Goal: Transaction & Acquisition: Purchase product/service

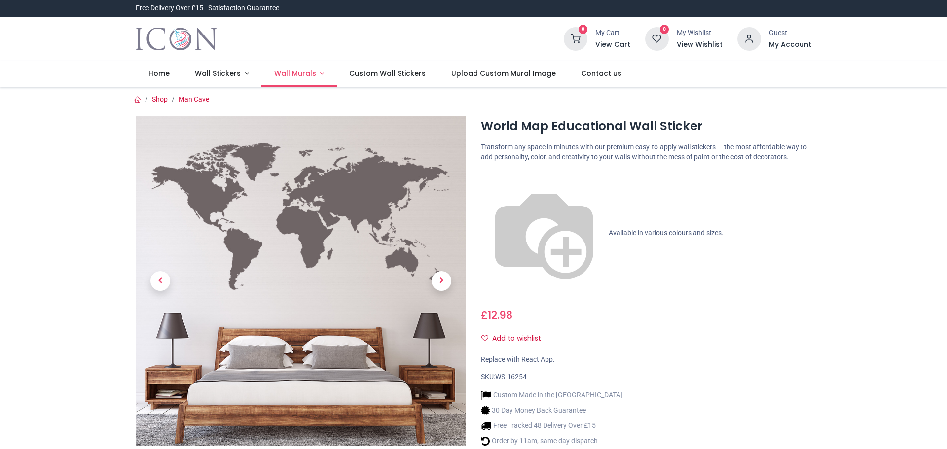
click at [289, 75] on span "Wall Murals" at bounding box center [295, 74] width 42 height 10
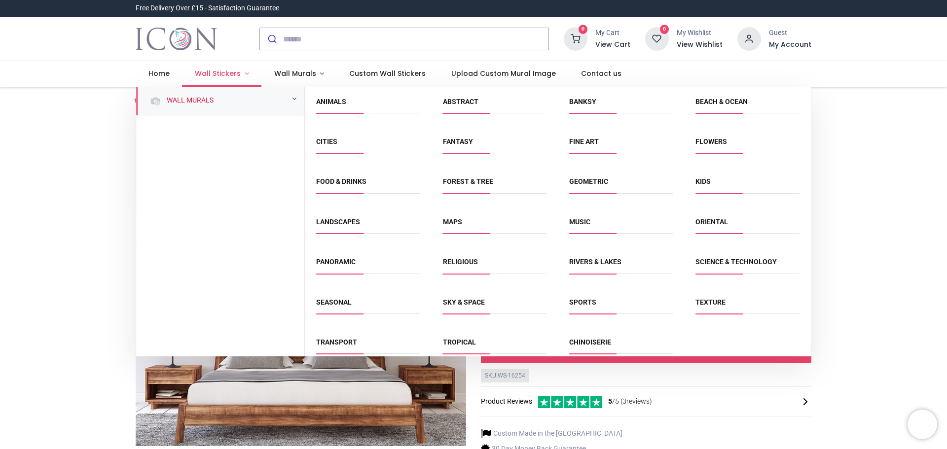
click at [214, 68] on link "Wall Stickers" at bounding box center [221, 74] width 79 height 26
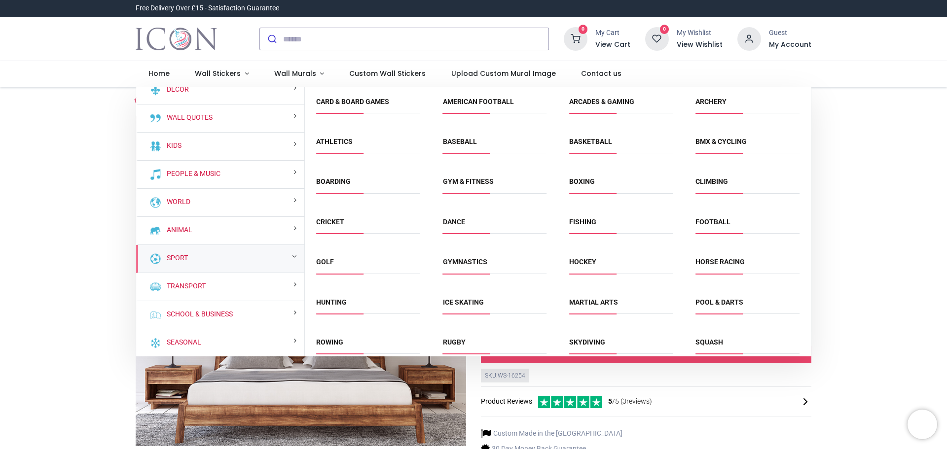
scroll to position [11, 0]
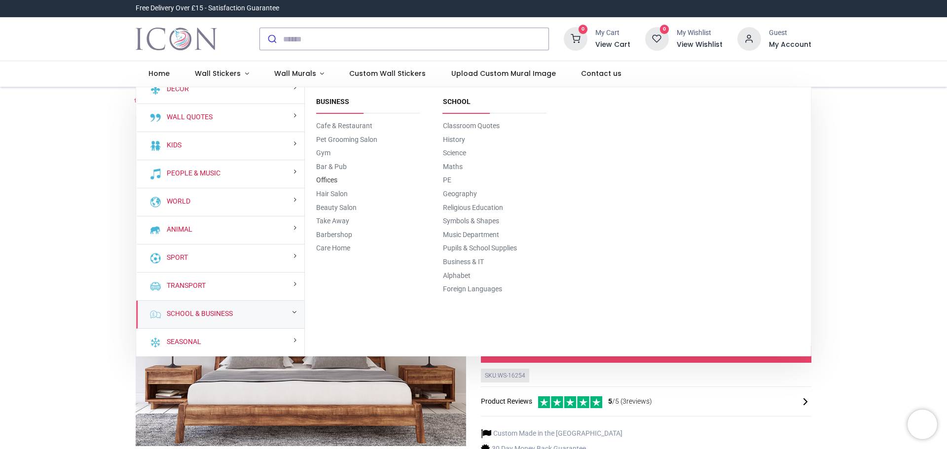
click at [322, 179] on link "Offices" at bounding box center [326, 180] width 21 height 8
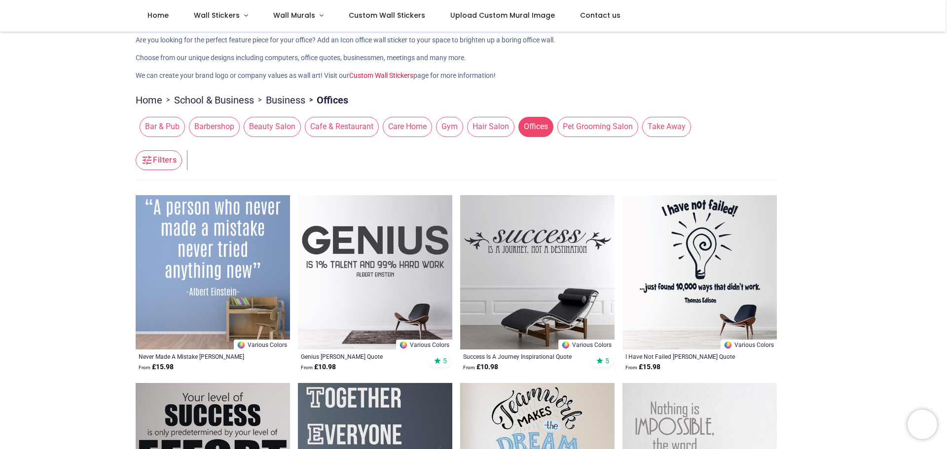
scroll to position [49, 0]
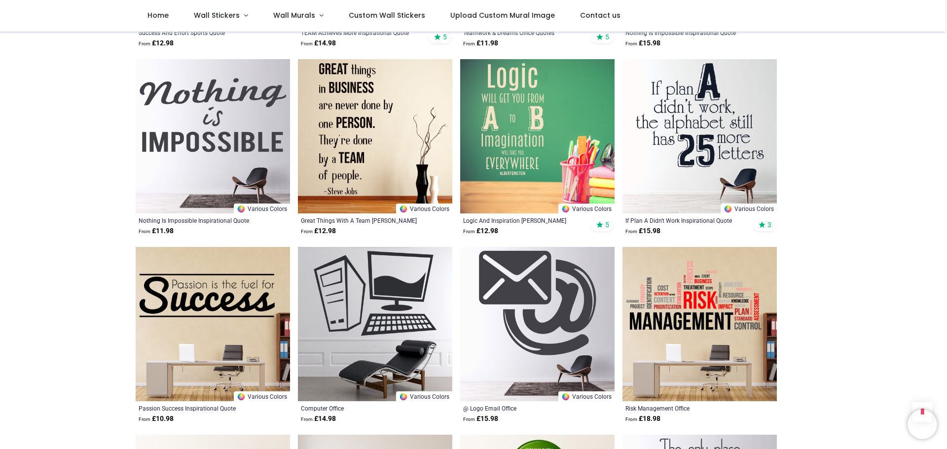
scroll to position [493, 0]
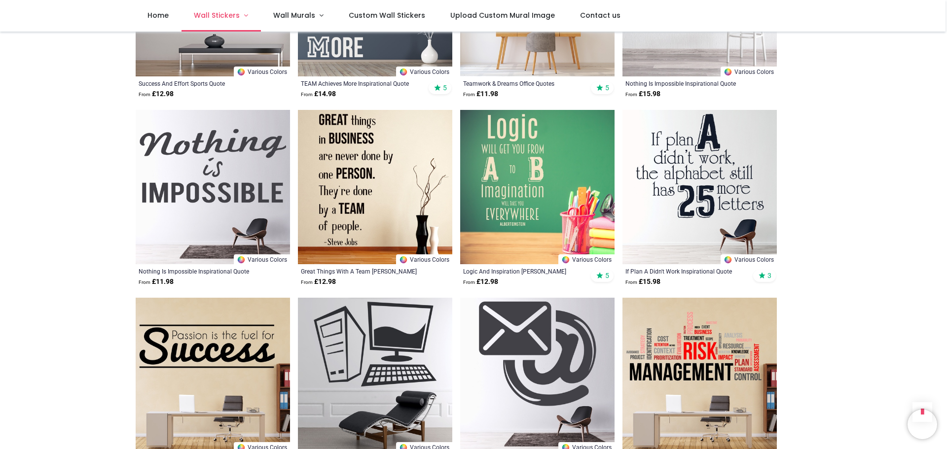
click at [215, 15] on span "Wall Stickers" at bounding box center [217, 15] width 46 height 10
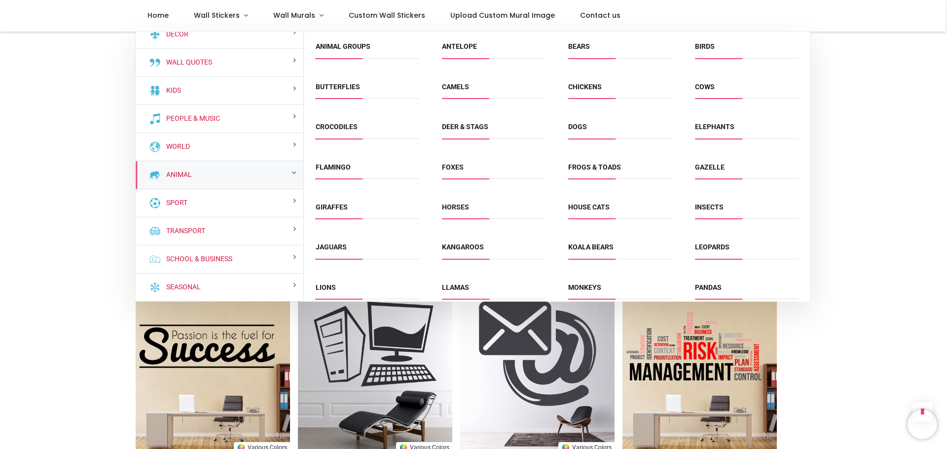
scroll to position [0, 0]
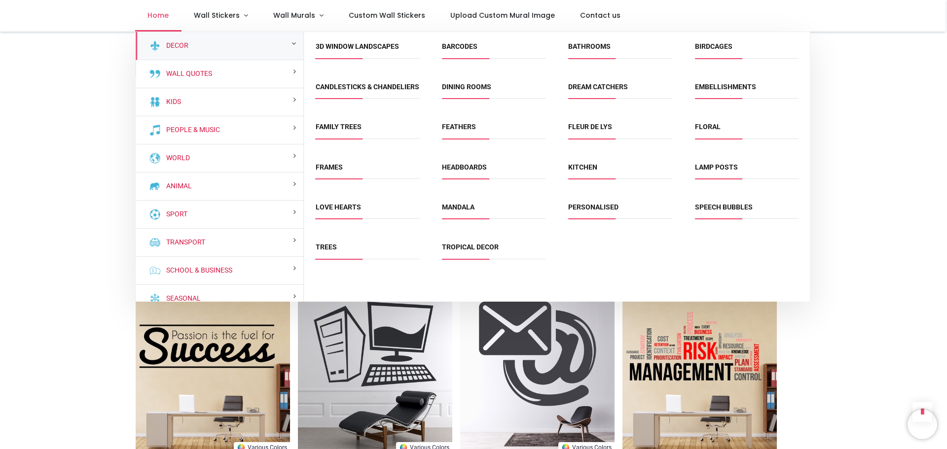
click at [158, 15] on span "Home" at bounding box center [157, 15] width 21 height 10
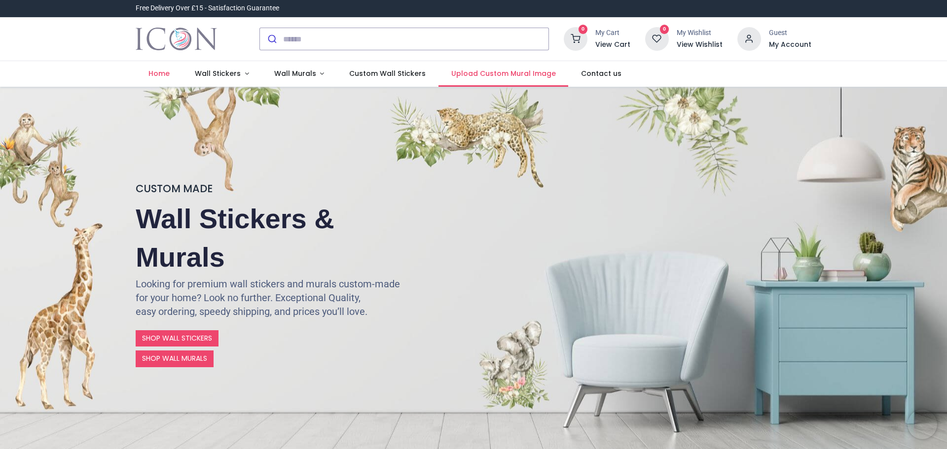
click at [465, 75] on span "Upload Custom Mural Image" at bounding box center [503, 74] width 105 height 10
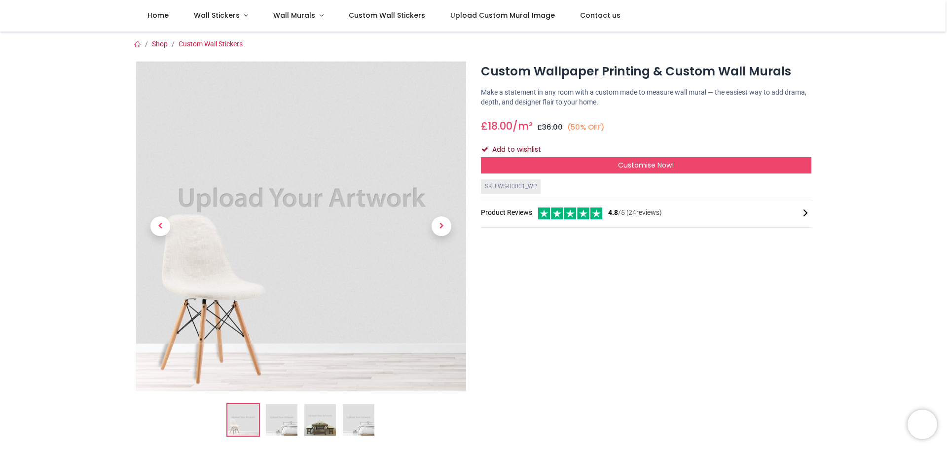
scroll to position [49, 0]
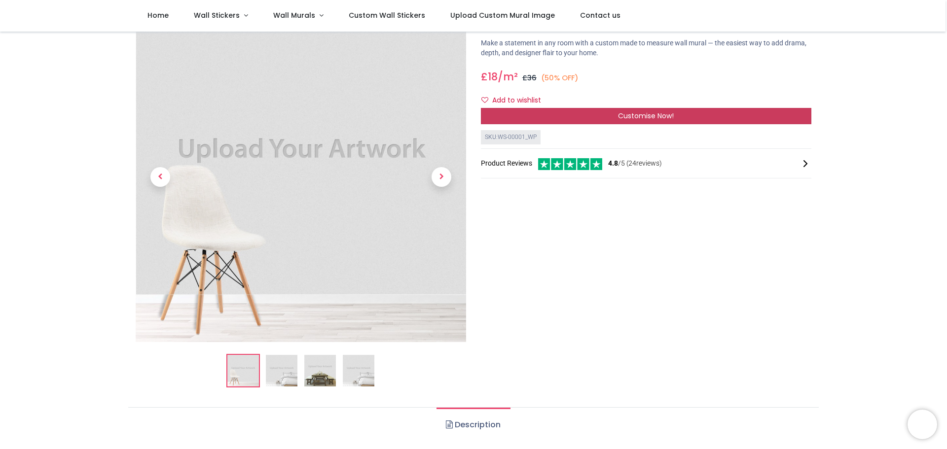
click at [634, 120] on span "Customise Now!" at bounding box center [646, 116] width 56 height 10
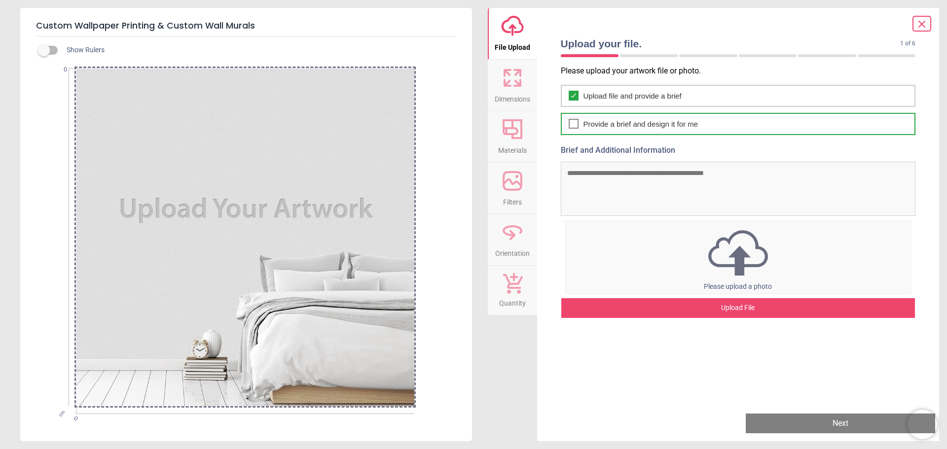
click at [615, 125] on span "Provide a brief and design it for me" at bounding box center [640, 124] width 115 height 10
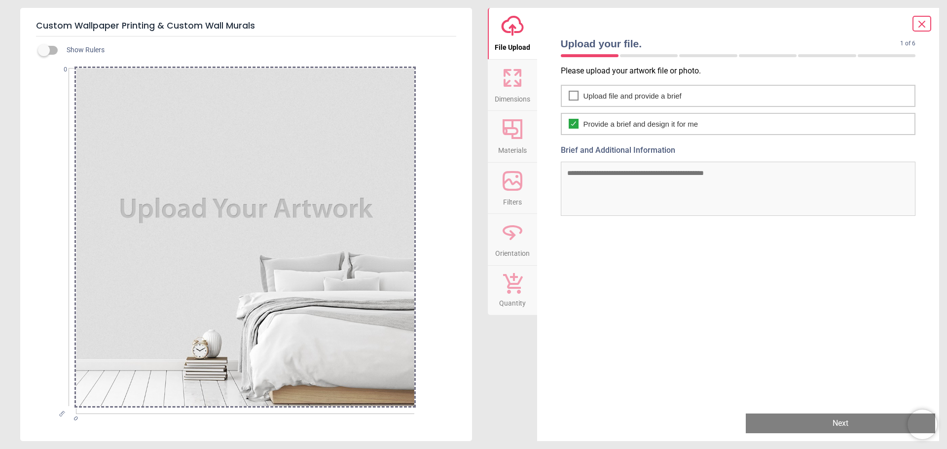
click at [606, 181] on textarea "Brief and Additional Information" at bounding box center [738, 189] width 355 height 54
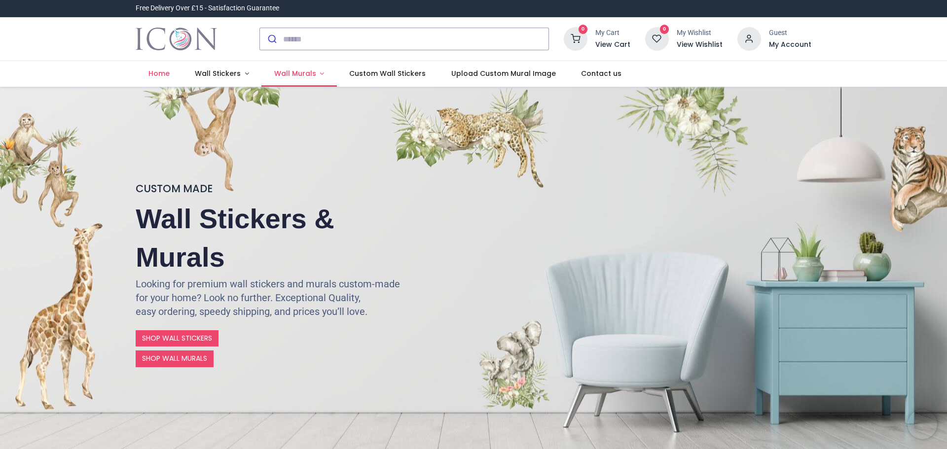
click at [284, 72] on span "Wall Murals" at bounding box center [295, 74] width 42 height 10
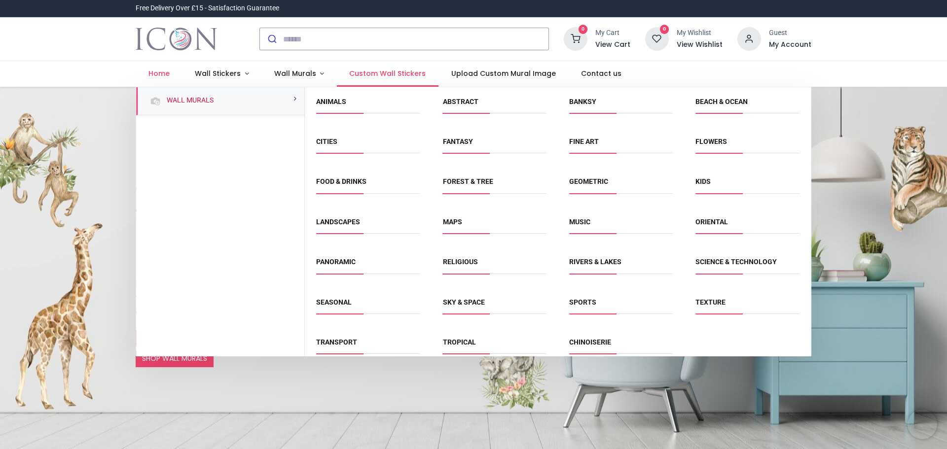
click at [401, 74] on span "Custom Wall Stickers" at bounding box center [387, 74] width 76 height 10
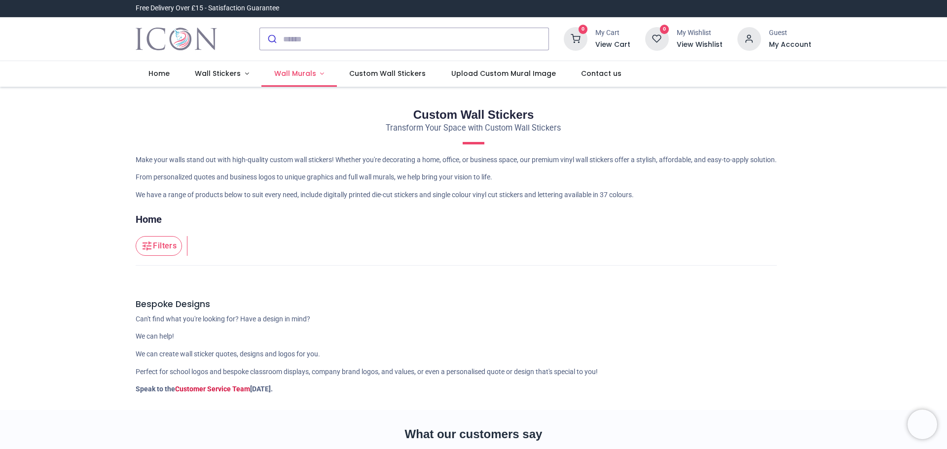
click at [293, 70] on span "Wall Murals" at bounding box center [295, 74] width 42 height 10
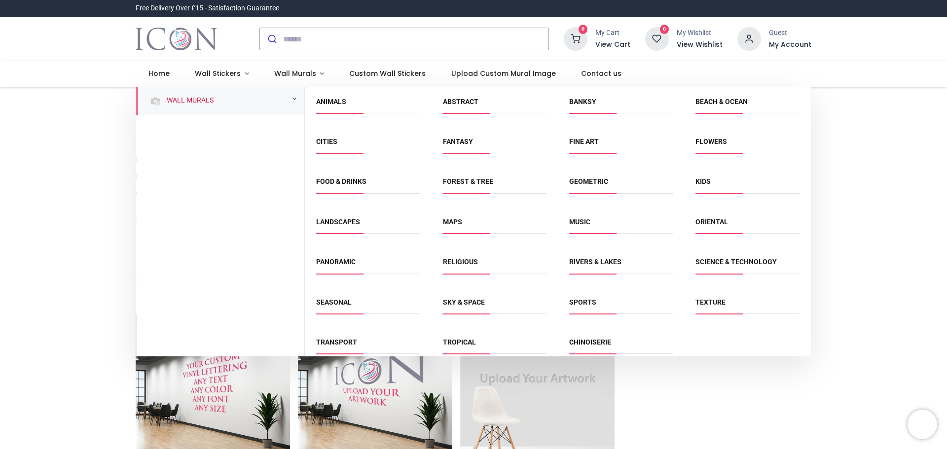
click at [235, 101] on div "Wall Murals" at bounding box center [220, 101] width 168 height 28
click at [205, 73] on span "Wall Stickers" at bounding box center [218, 74] width 46 height 10
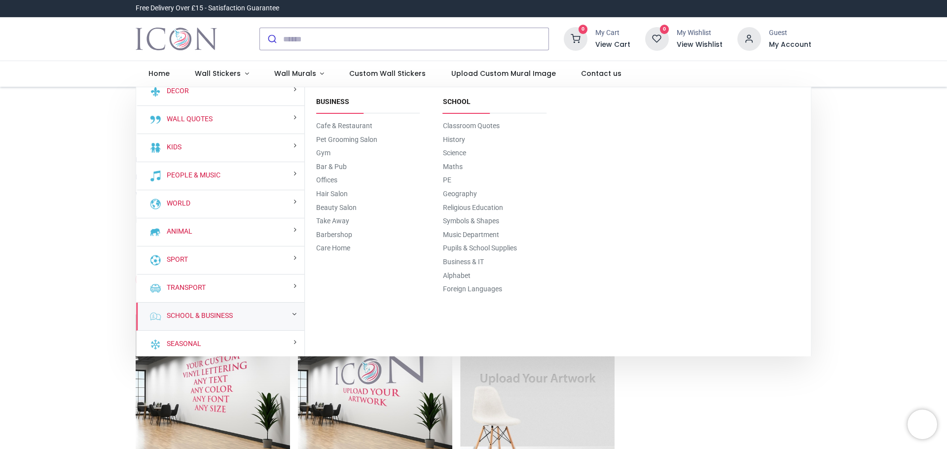
scroll to position [11, 0]
click at [330, 208] on link "Beauty Salon" at bounding box center [336, 208] width 40 height 8
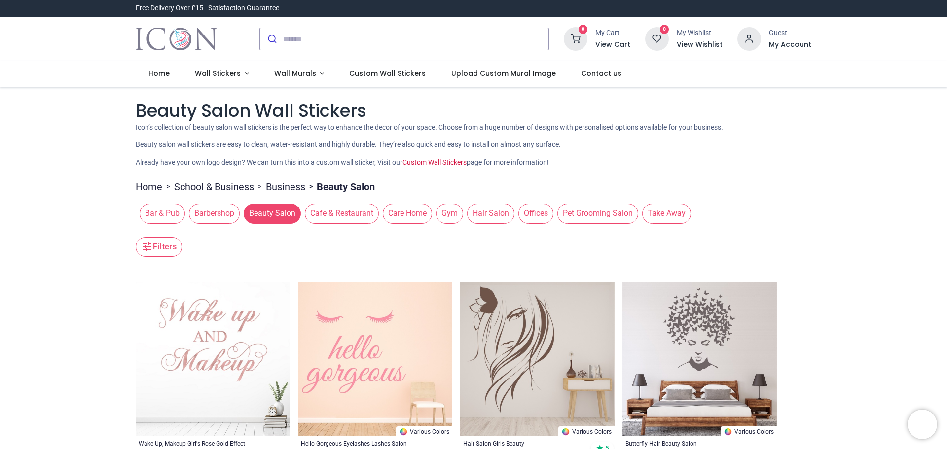
click at [182, 47] on img "Logo of Icon Wall Stickers" at bounding box center [176, 39] width 81 height 28
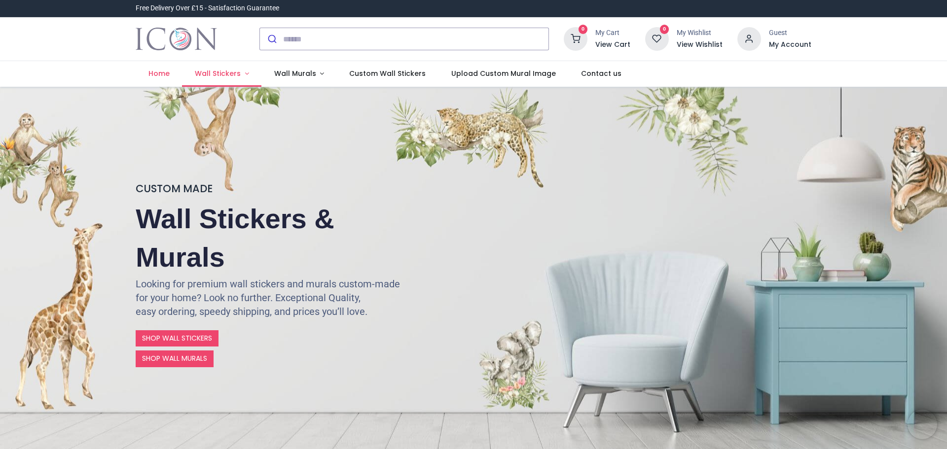
click at [220, 71] on span "Wall Stickers" at bounding box center [218, 74] width 46 height 10
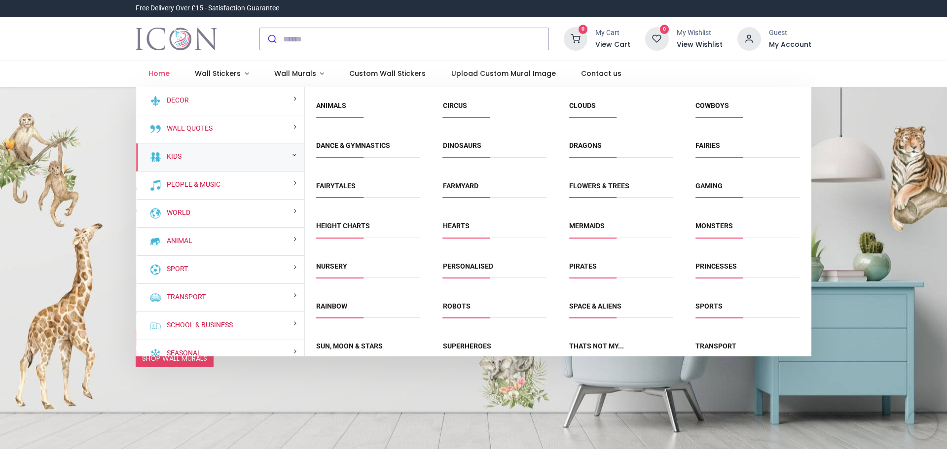
scroll to position [49, 0]
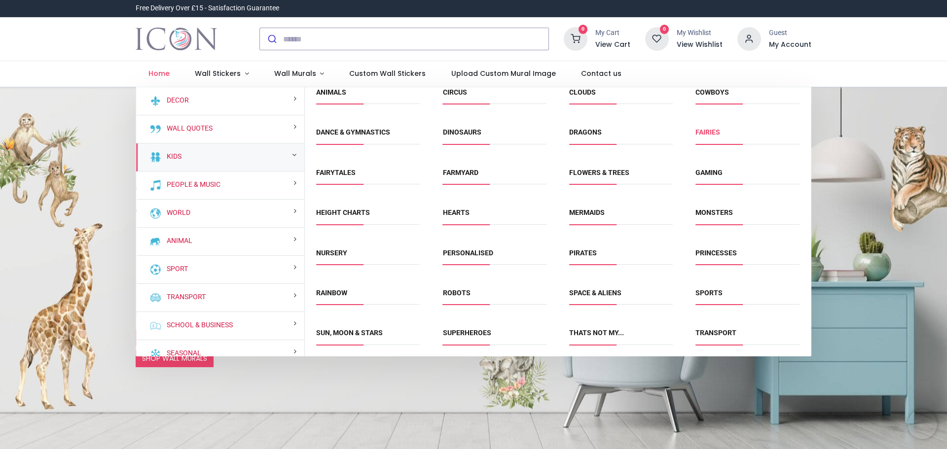
click at [702, 133] on link "Fairies" at bounding box center [707, 132] width 25 height 8
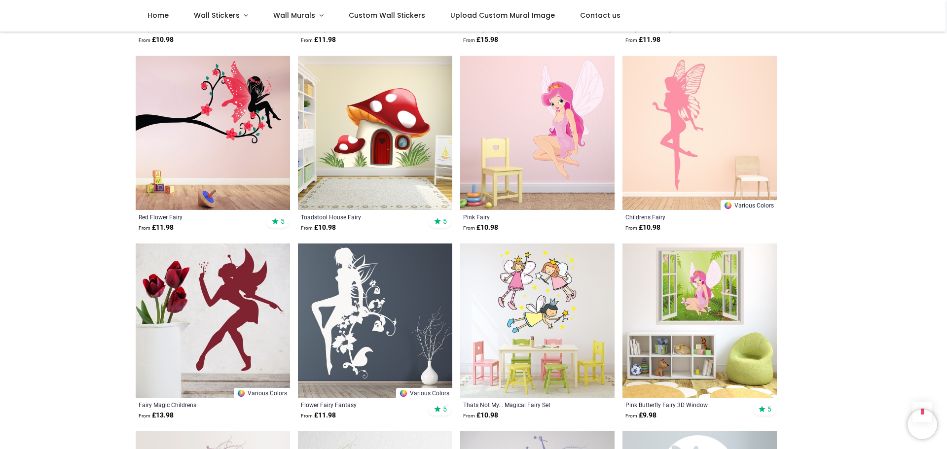
scroll to position [740, 0]
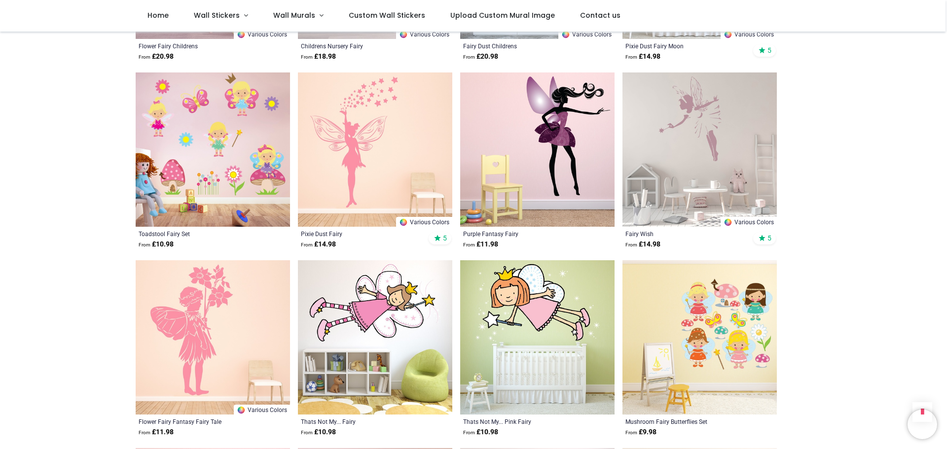
scroll to position [1233, 0]
